Goal: Task Accomplishment & Management: Use online tool/utility

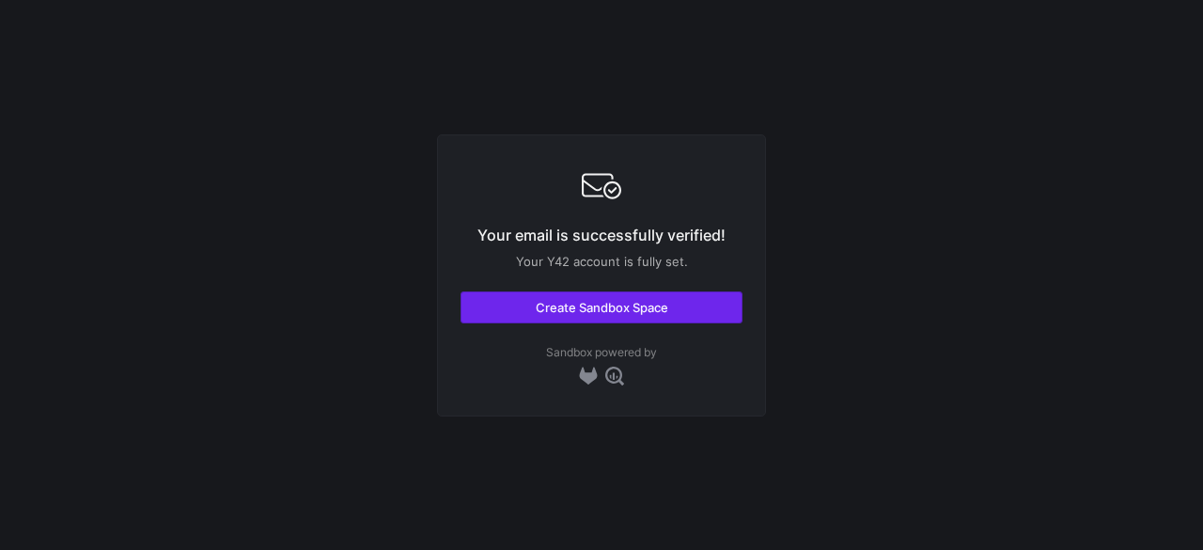
click at [549, 320] on span "button" at bounding box center [602, 307] width 280 height 30
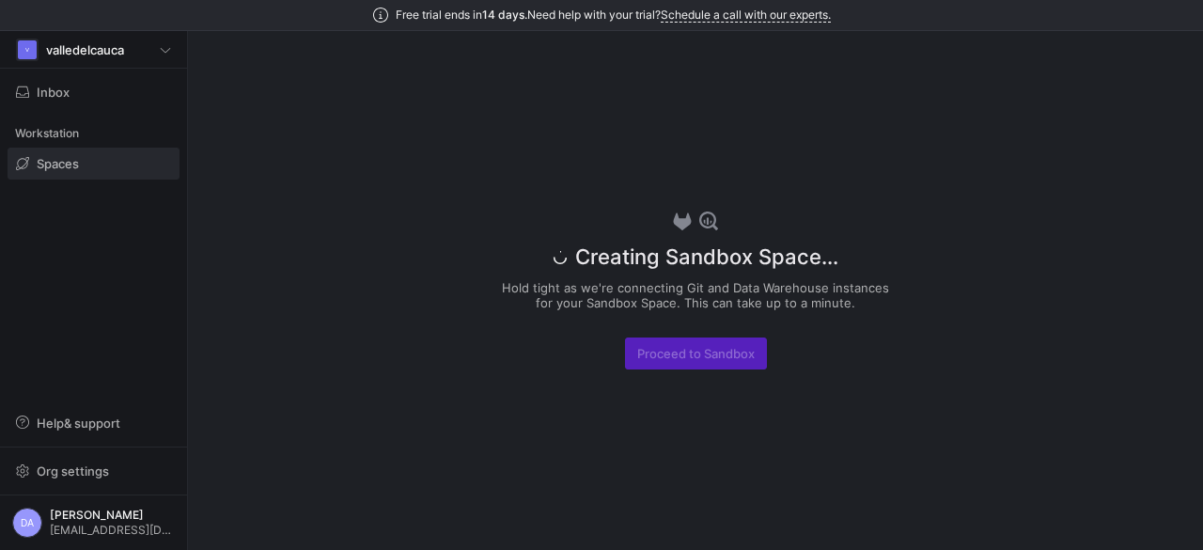
drag, startPoint x: 573, startPoint y: 257, endPoint x: 876, endPoint y: 300, distance: 305.8
click at [876, 300] on div "Creating Sandbox Space... Hold tight as we're connecting Git and Data Warehouse…" at bounding box center [695, 290] width 395 height 519
copy div "Creating Sandbox Space... Hold tight as we're connecting Git and Data Warehouse…"
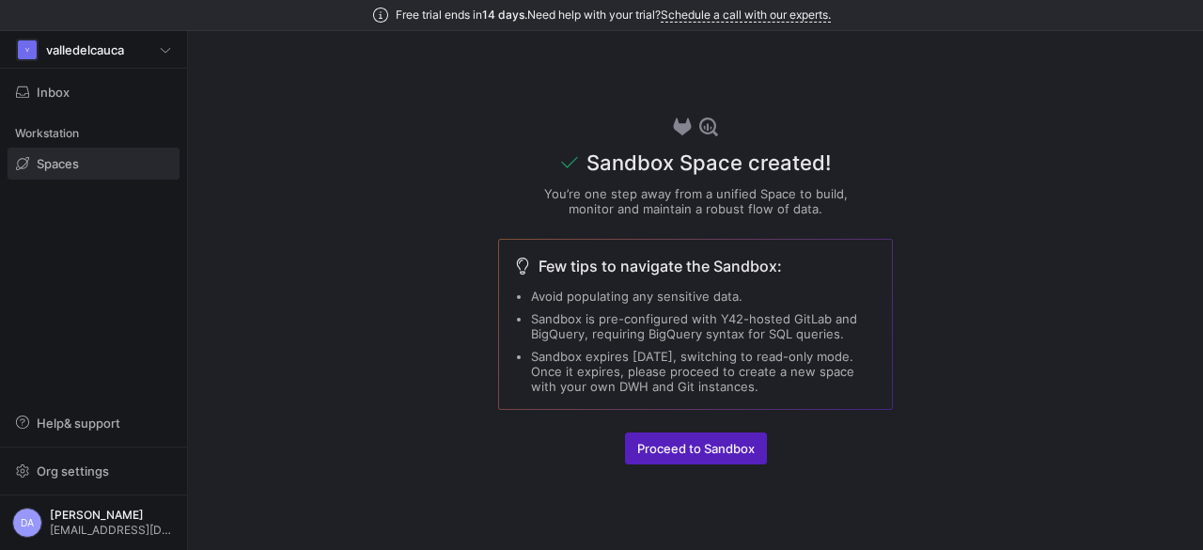
drag, startPoint x: 8, startPoint y: 337, endPoint x: 0, endPoint y: 551, distance: 213.5
drag, startPoint x: 0, startPoint y: 551, endPoint x: 1013, endPoint y: 180, distance: 1079.2
click at [1013, 180] on div "Sandbox Space created! You’re one step away from a unified Space to build, moni…" at bounding box center [695, 290] width 1015 height 519
drag, startPoint x: 589, startPoint y: 158, endPoint x: 737, endPoint y: 384, distance: 270.4
click at [737, 384] on div "Sandbox Space created! You’re one step away from a unified Space to build, moni…" at bounding box center [695, 290] width 395 height 519
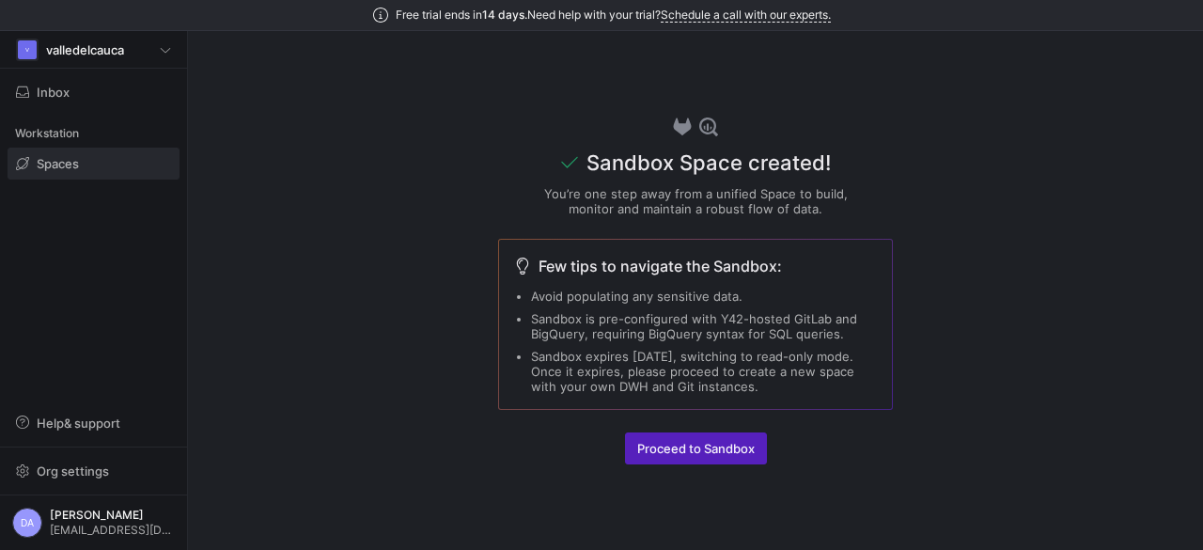
copy div "Sandbox Space created! You’re one step away from a unified Space to build, moni…"
click at [665, 453] on span "Proceed to Sandbox" at bounding box center [696, 448] width 118 height 15
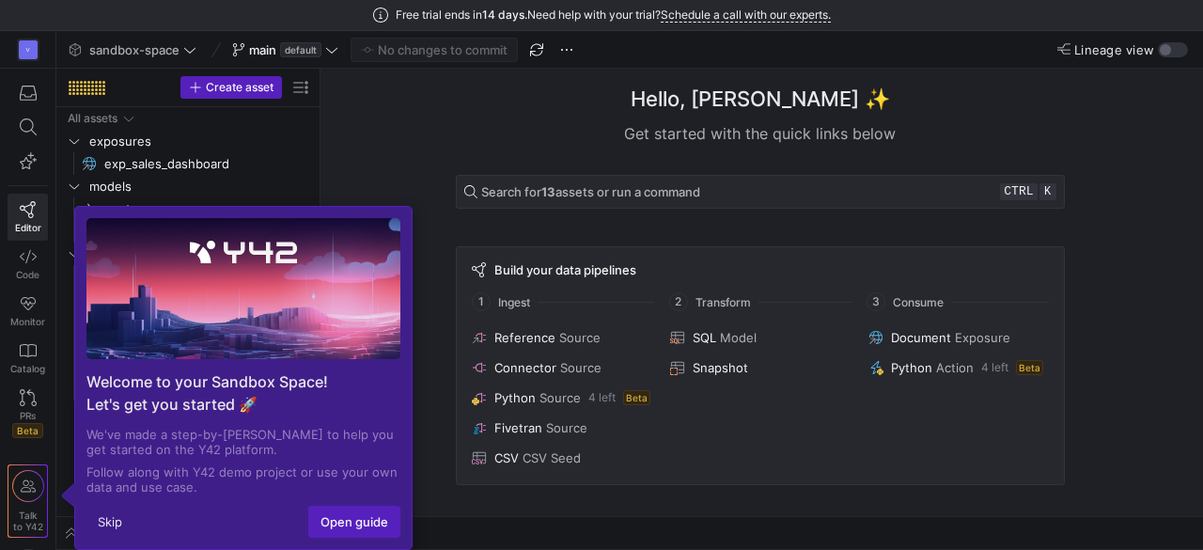
drag, startPoint x: 86, startPoint y: 430, endPoint x: 201, endPoint y: 482, distance: 127.0
click at [201, 482] on div "Welcome to your Sandbox Space! Let's get you started 🚀 We've made a step-by-ste…" at bounding box center [243, 356] width 337 height 299
copy div "We've made a step-by-step guide to help you get started on the Y42 platform. Fo…"
click at [342, 521] on span "Open guide" at bounding box center [355, 521] width 68 height 15
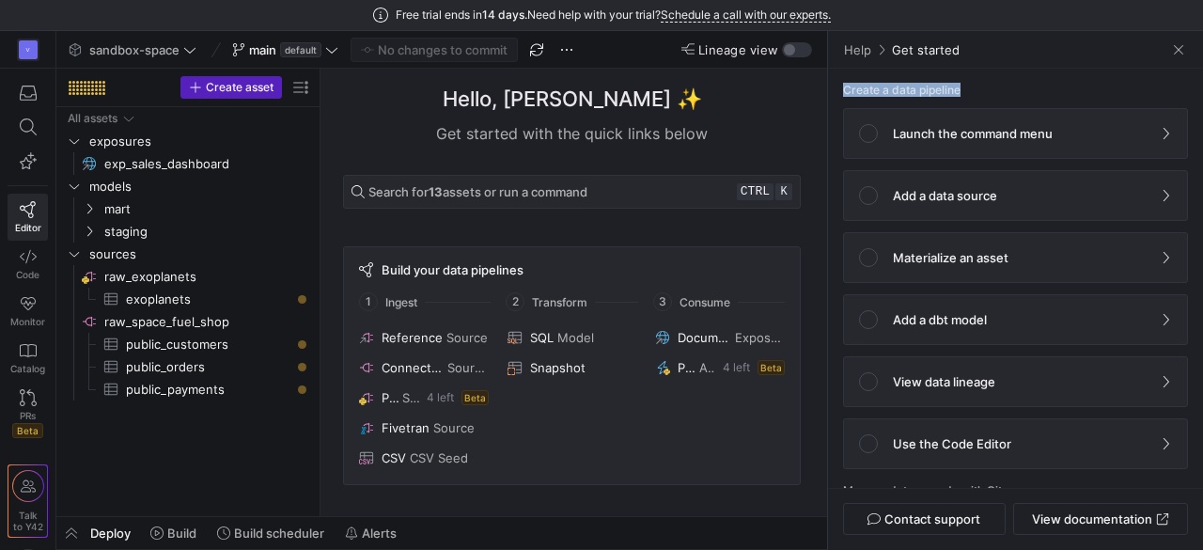
drag, startPoint x: 852, startPoint y: 88, endPoint x: 962, endPoint y: 92, distance: 110.0
click at [962, 92] on p "Create a data pipeline" at bounding box center [1015, 90] width 345 height 13
copy p "Create a data pipeline"
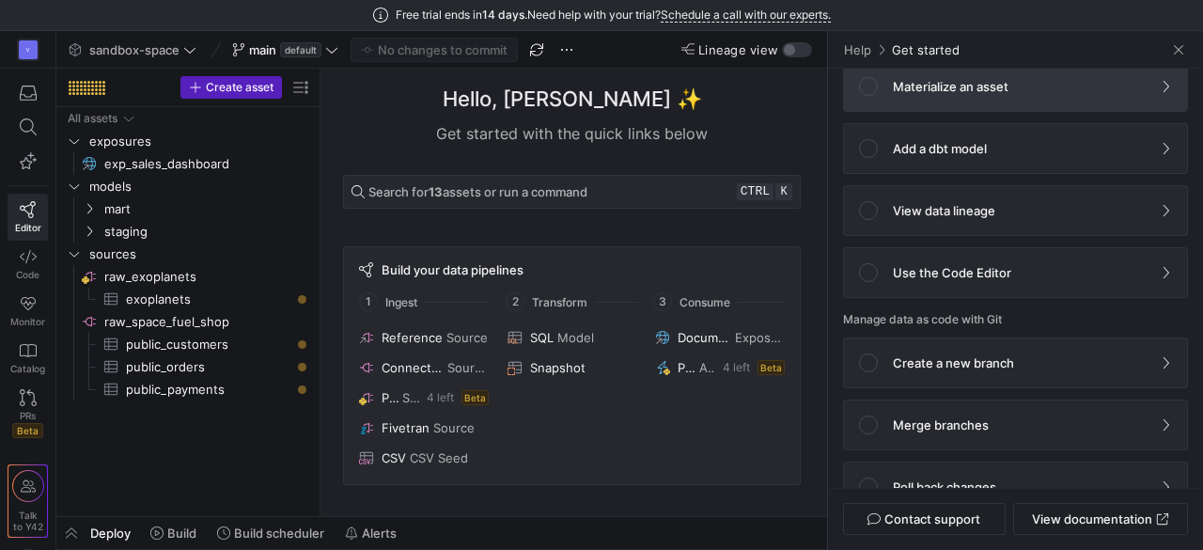
scroll to position [312, 0]
